Goal: Task Accomplishment & Management: Use online tool/utility

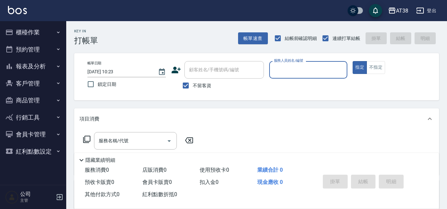
click at [46, 31] on button "櫃檯作業" at bounding box center [33, 32] width 61 height 17
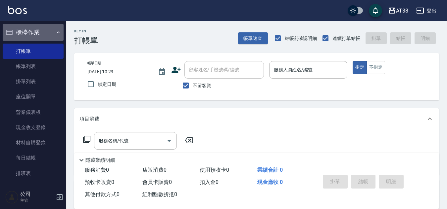
click at [52, 33] on button "櫃檯作業" at bounding box center [33, 32] width 61 height 17
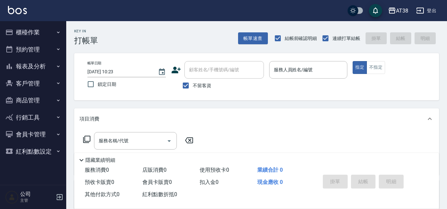
click at [52, 132] on button "會員卡管理" at bounding box center [33, 134] width 61 height 17
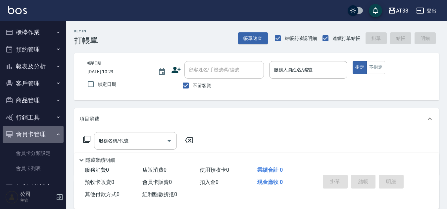
click at [52, 132] on button "會員卡管理" at bounding box center [33, 134] width 61 height 17
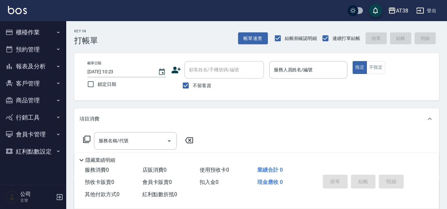
click at [51, 31] on button "櫃檯作業" at bounding box center [33, 32] width 61 height 17
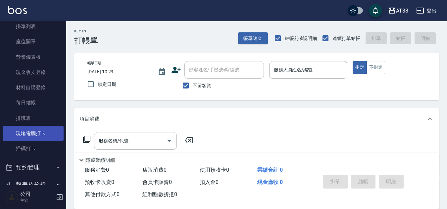
scroll to position [66, 0]
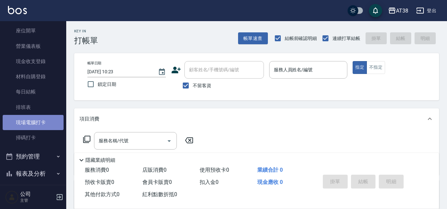
click at [35, 118] on link "現場電腦打卡" at bounding box center [33, 122] width 61 height 15
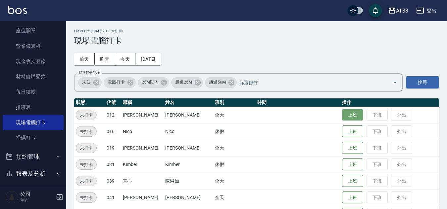
click at [342, 117] on button "上班" at bounding box center [352, 116] width 21 height 12
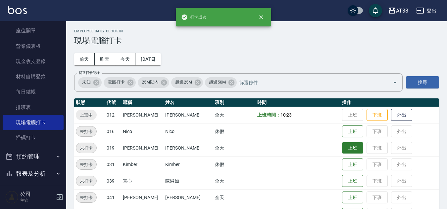
click at [343, 146] on button "上班" at bounding box center [352, 149] width 21 height 12
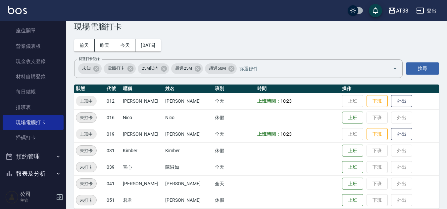
scroll to position [22, 0]
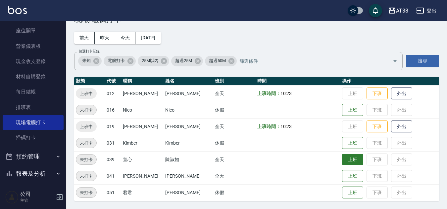
click at [345, 163] on button "上班" at bounding box center [352, 160] width 21 height 12
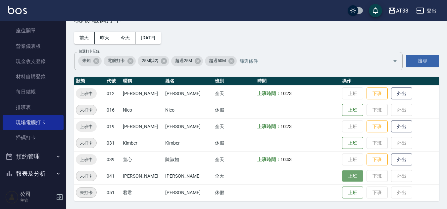
click at [342, 176] on button "上班" at bounding box center [352, 177] width 21 height 12
